Goal: Task Accomplishment & Management: Use online tool/utility

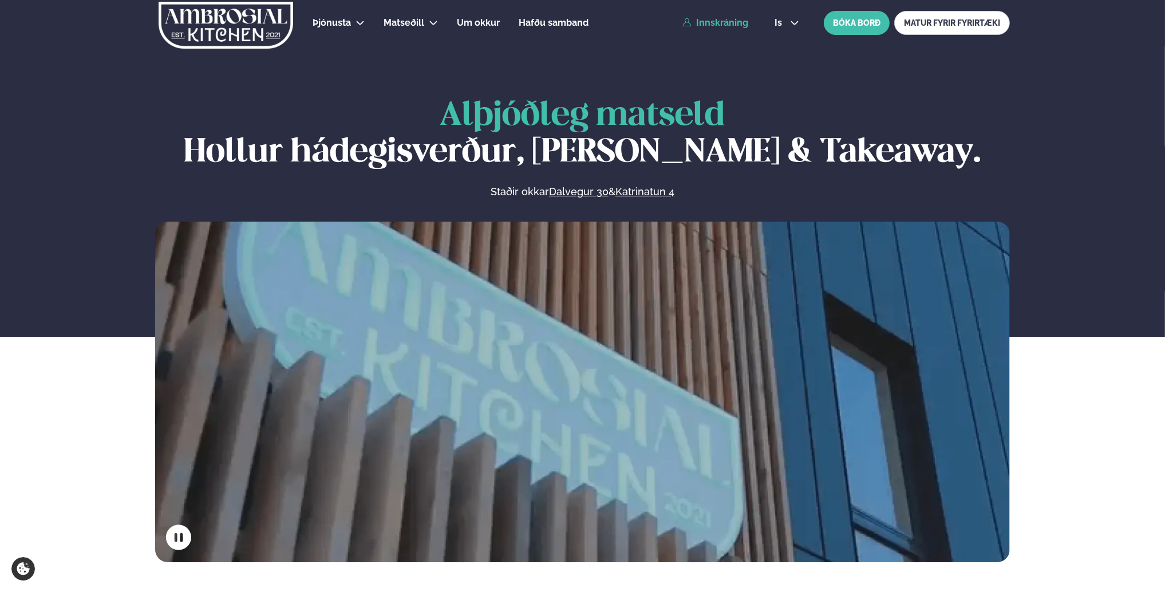
click at [728, 22] on link "Innskráning" at bounding box center [715, 23] width 66 height 10
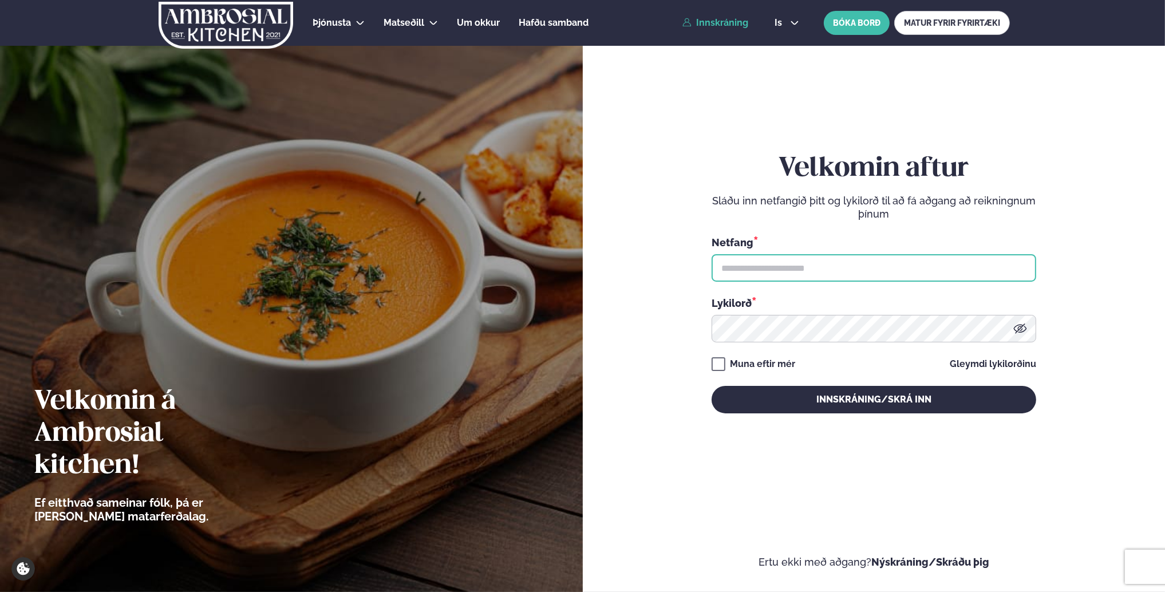
type input "**********"
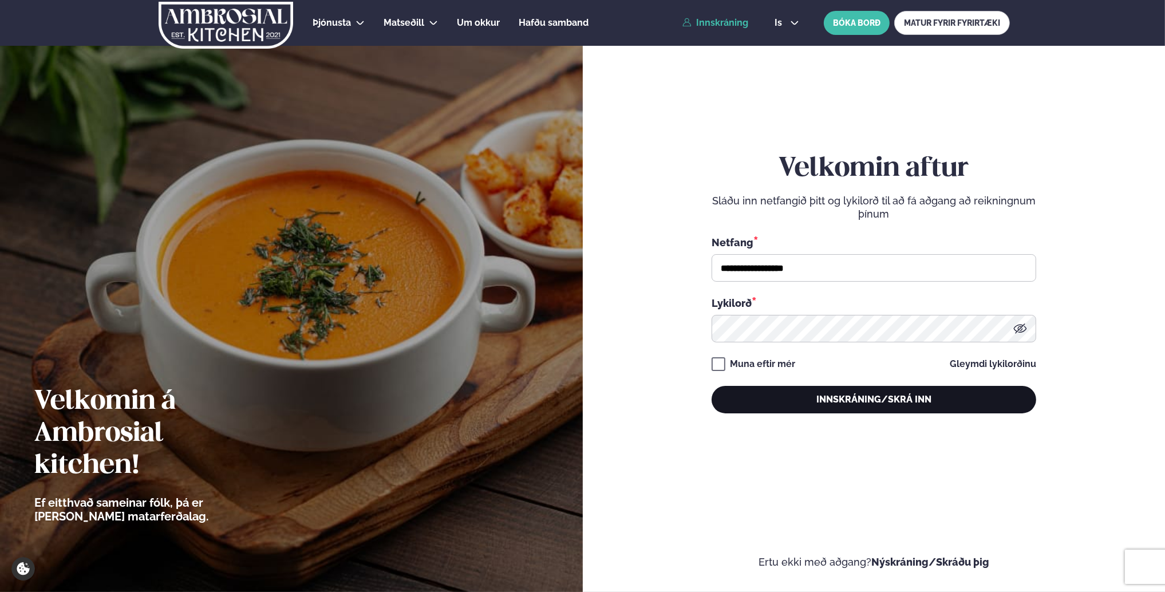
click at [846, 406] on button "Innskráning/Skrá inn" at bounding box center [874, 399] width 325 height 27
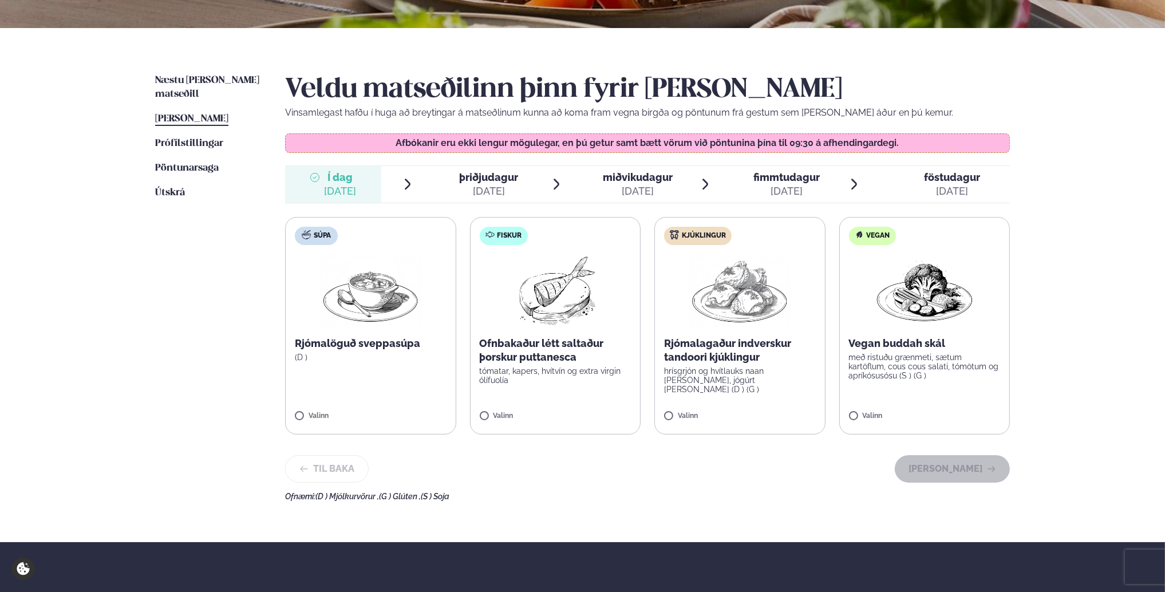
scroll to position [229, 0]
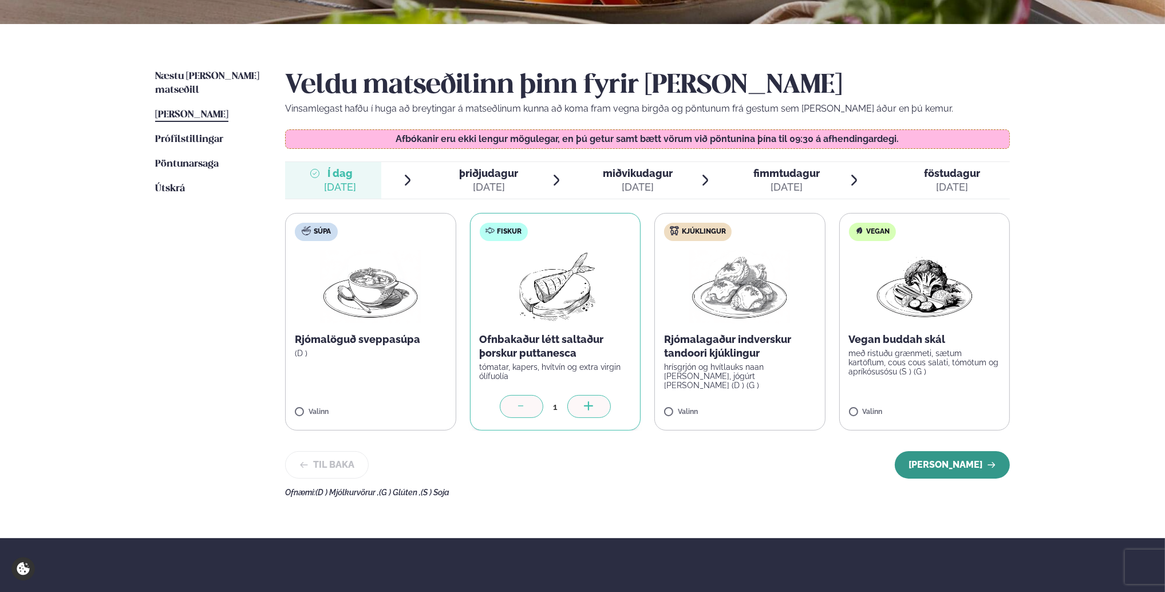
click at [976, 469] on button "Halda áfram" at bounding box center [952, 464] width 115 height 27
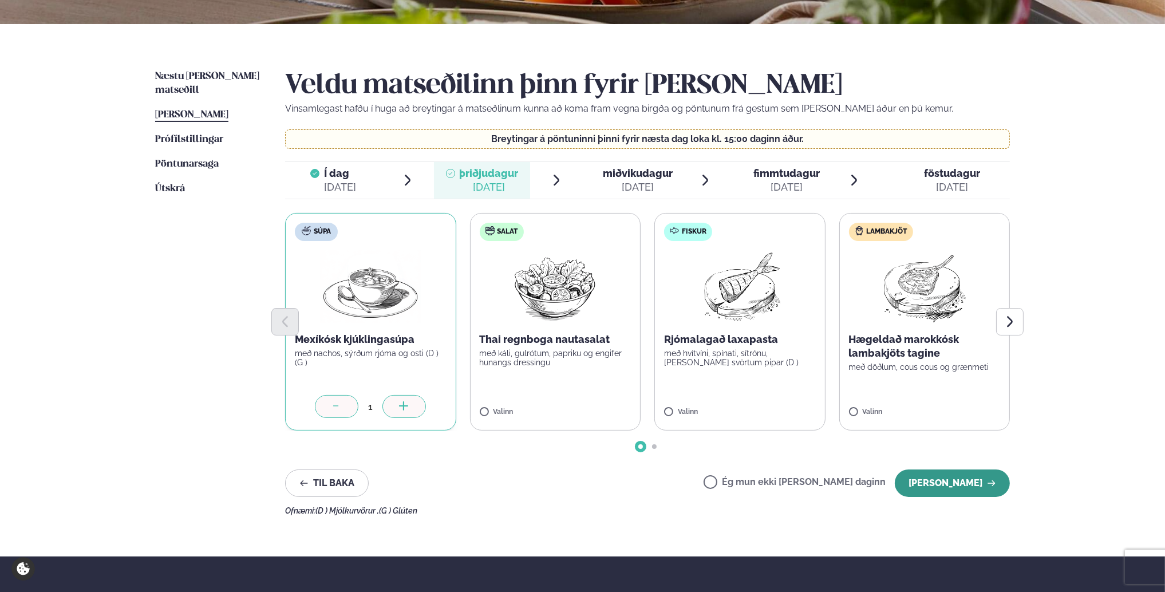
click at [948, 476] on button "Halda áfram" at bounding box center [952, 482] width 115 height 27
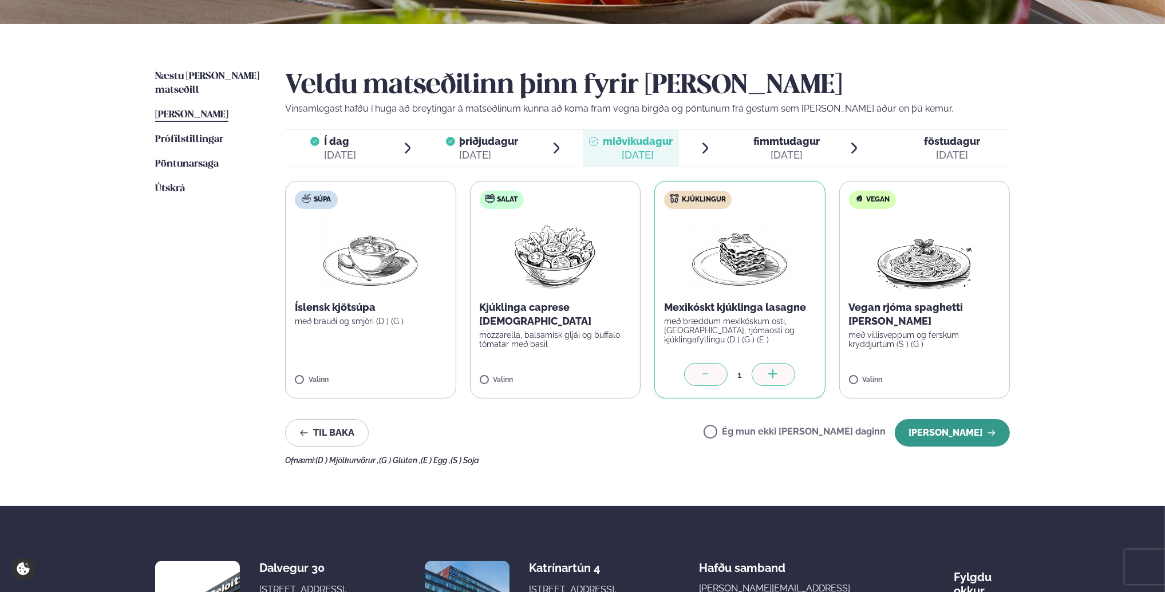
click at [955, 428] on button "Halda áfram" at bounding box center [952, 432] width 115 height 27
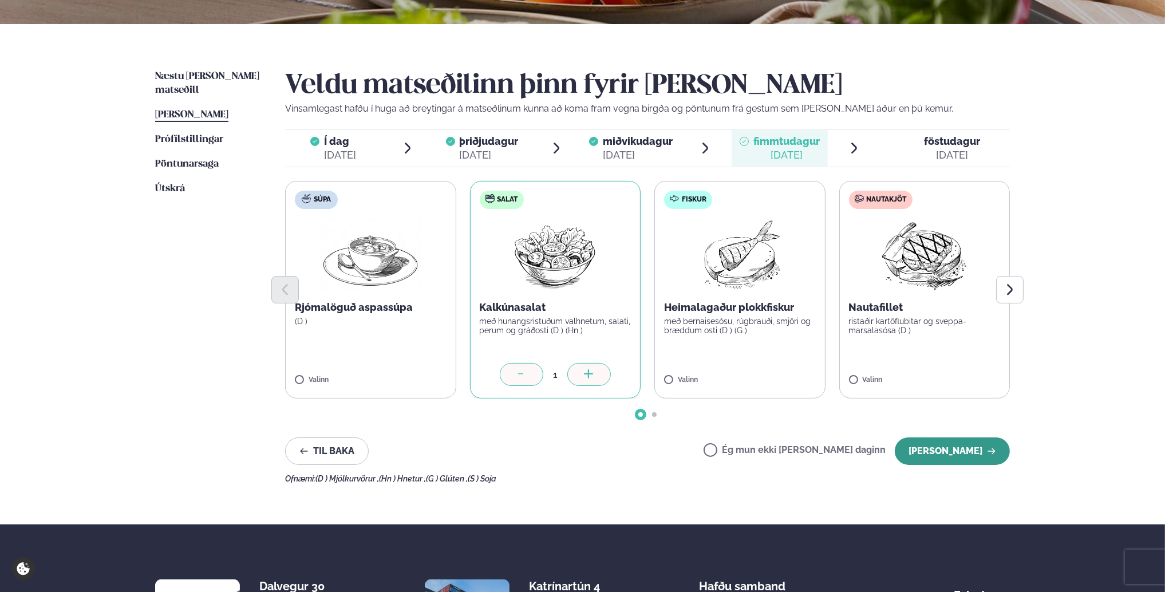
click at [996, 447] on icon "button" at bounding box center [991, 451] width 9 height 9
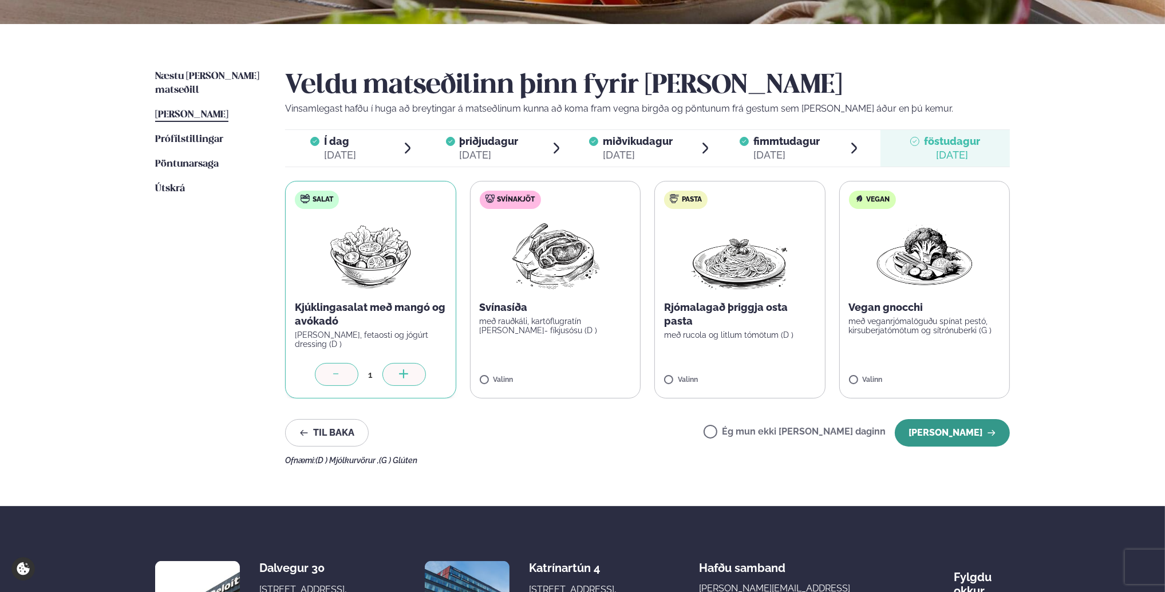
click at [934, 427] on button "Halda áfram" at bounding box center [952, 432] width 115 height 27
